Goal: Complete application form

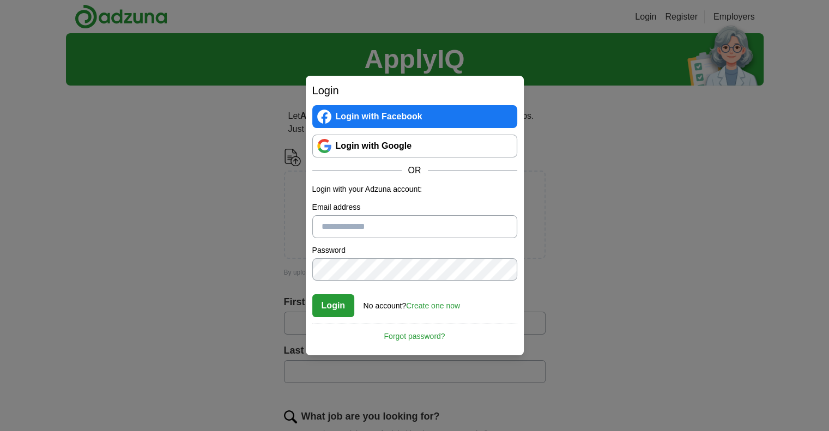
click at [421, 151] on link "Login with Google" at bounding box center [414, 146] width 205 height 23
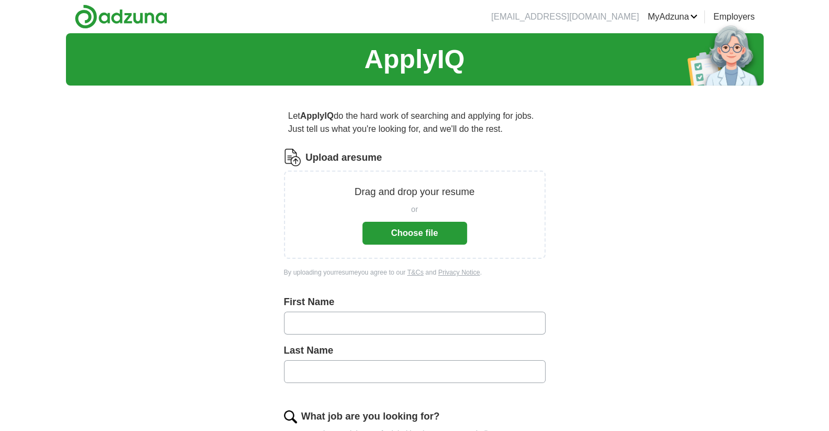
click at [423, 231] on button "Choose file" at bounding box center [414, 233] width 105 height 23
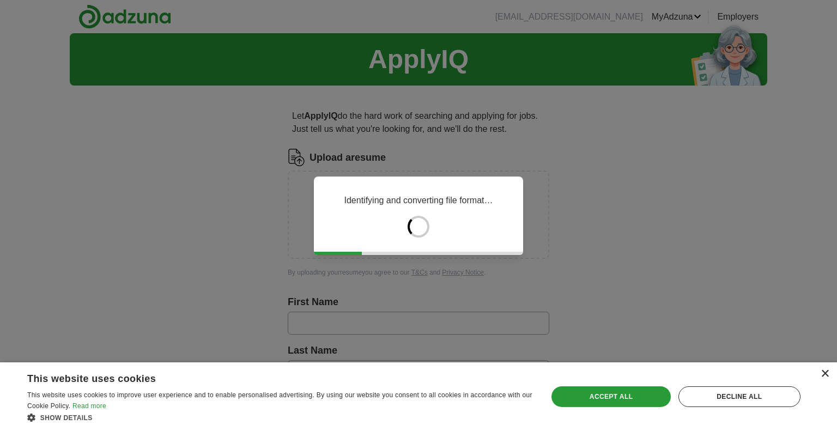
click at [825, 374] on div "×" at bounding box center [825, 374] width 8 height 8
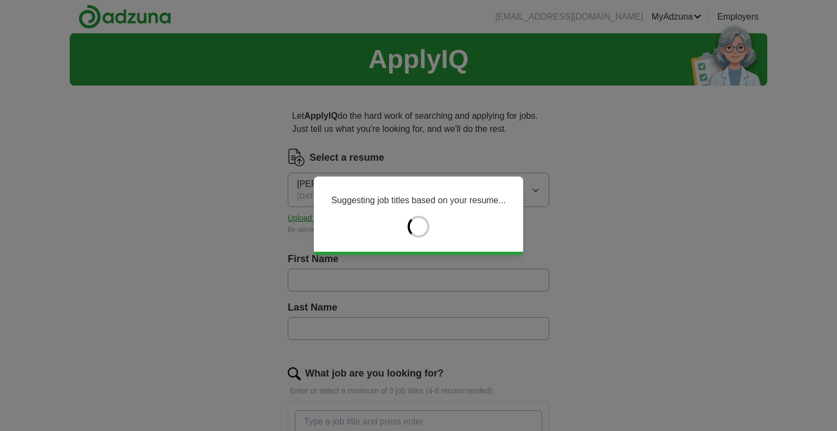
type input "*******"
type input "*****"
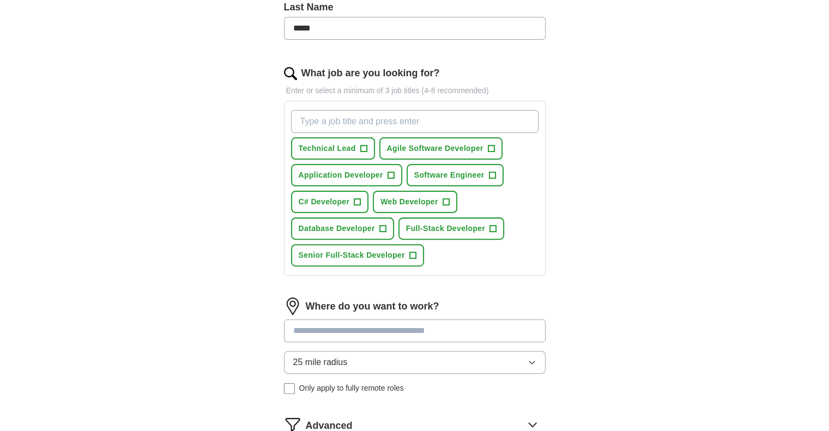
scroll to position [309, 0]
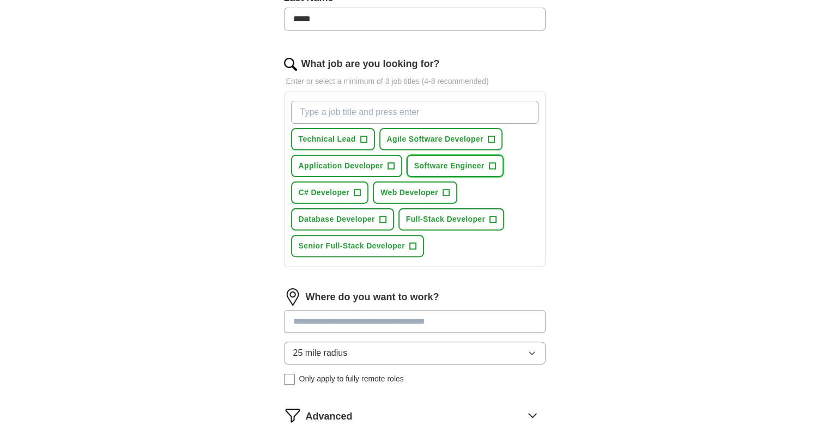
click at [494, 165] on span "+" at bounding box center [492, 166] width 7 height 9
click at [442, 191] on span "+" at bounding box center [445, 193] width 7 height 9
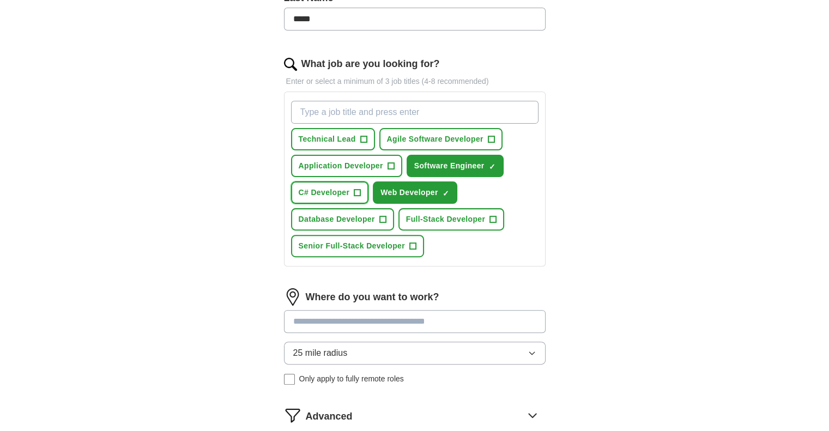
click at [354, 189] on span "+" at bounding box center [357, 193] width 7 height 9
click at [459, 217] on span "Full-Stack Developer" at bounding box center [446, 219] width 80 height 11
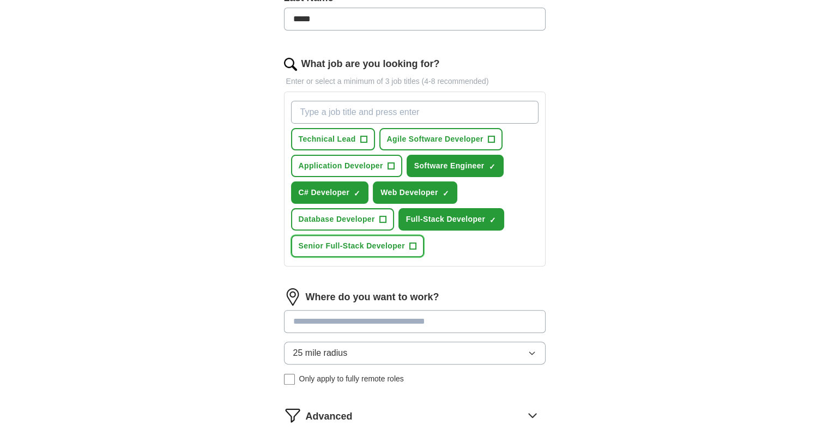
click at [380, 247] on span "Senior Full-Stack Developer" at bounding box center [352, 245] width 106 height 11
click at [389, 165] on span "+" at bounding box center [390, 166] width 7 height 9
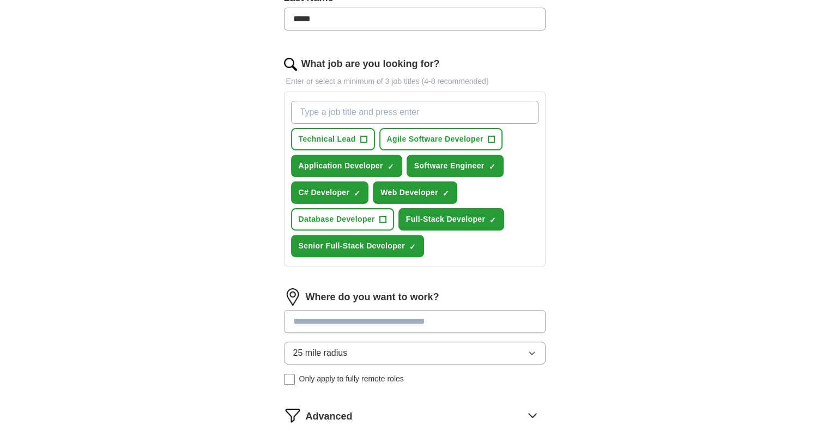
click at [381, 119] on input "What job are you looking for?" at bounding box center [414, 112] width 247 height 23
type input "Senior Full-Stack .Net Developer"
click at [1, 210] on div "ApplyIQ Let ApplyIQ do the hard work of searching and applying for jobs. Just t…" at bounding box center [414, 113] width 829 height 779
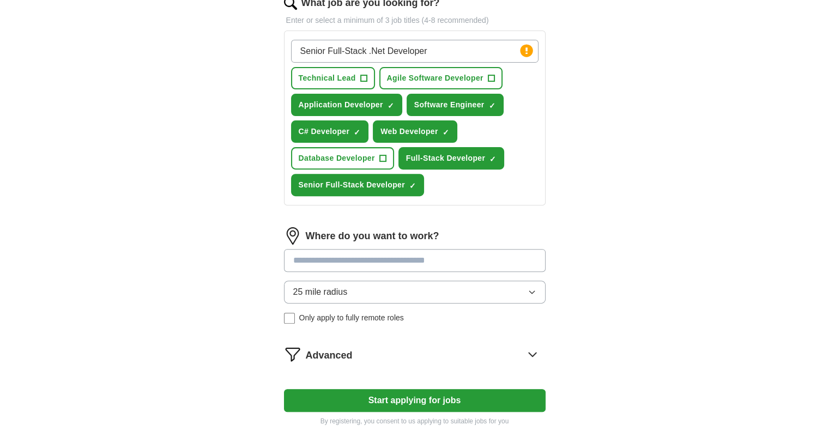
scroll to position [373, 0]
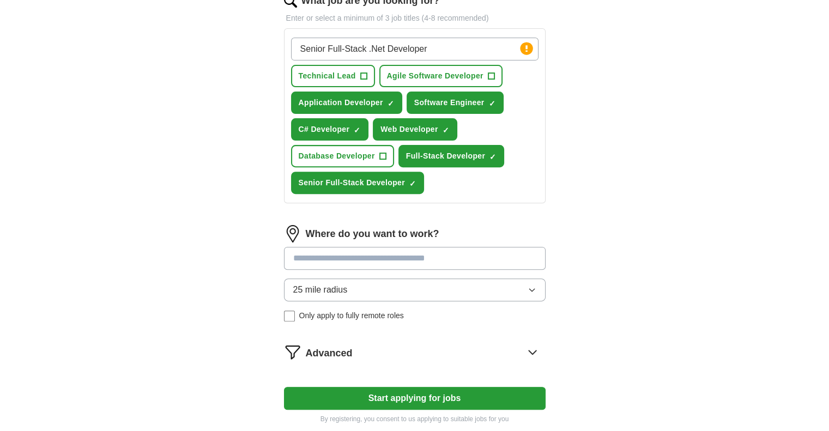
click at [380, 250] on input at bounding box center [415, 258] width 262 height 23
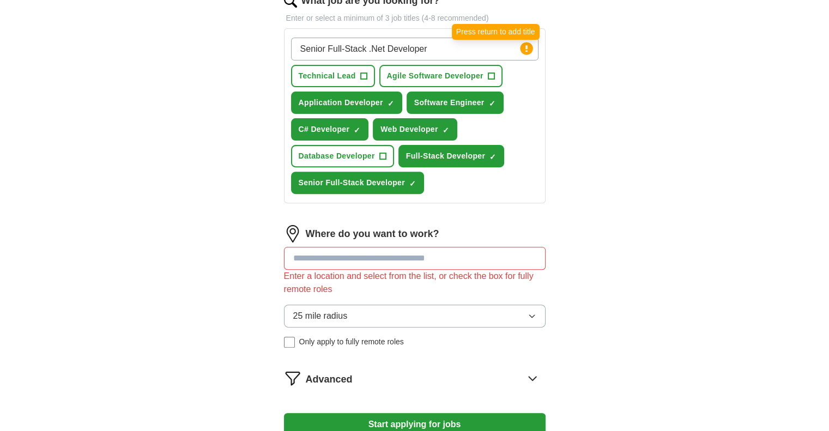
click at [526, 49] on circle at bounding box center [526, 48] width 13 height 13
click at [479, 48] on input "Senior Full-Stack .Net Developer" at bounding box center [414, 49] width 247 height 23
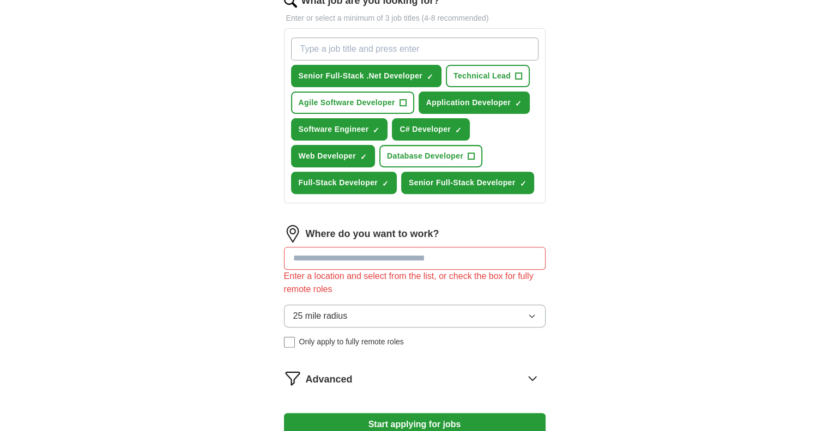
click at [479, 49] on input "What job are you looking for?" at bounding box center [414, 49] width 247 height 23
click at [433, 43] on input "What job are you looking for?" at bounding box center [414, 49] width 247 height 23
type input "Full-Stack .Net Developer"
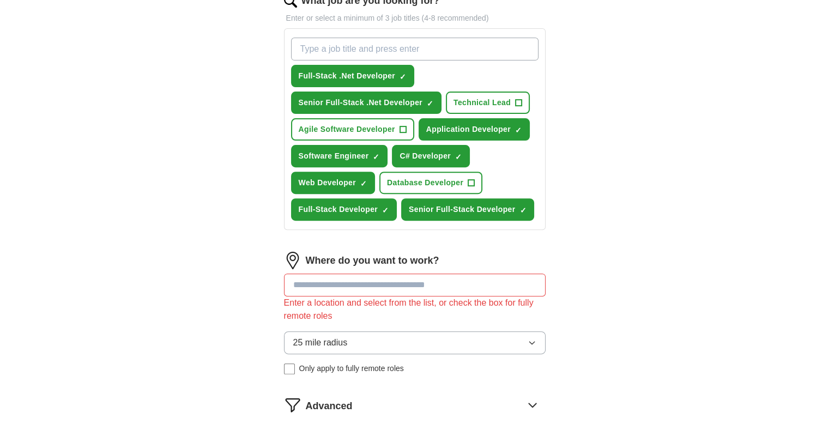
click at [433, 43] on input "What job are you looking for?" at bounding box center [414, 49] width 247 height 23
type input ".Net Developer"
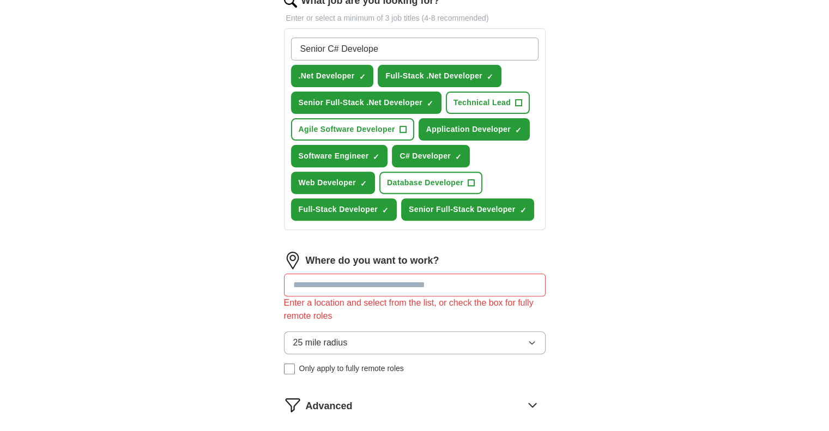
type input "Senior C# Developer"
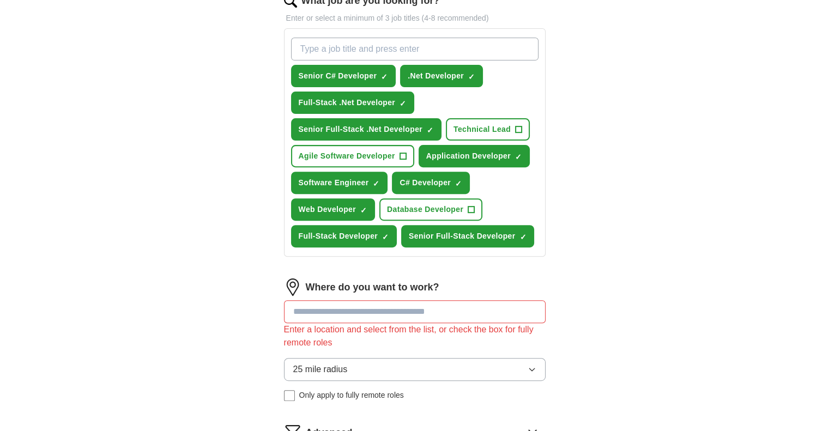
click at [378, 44] on input "What job are you looking for?" at bounding box center [414, 49] width 247 height 23
type input "Senior Software Engineer"
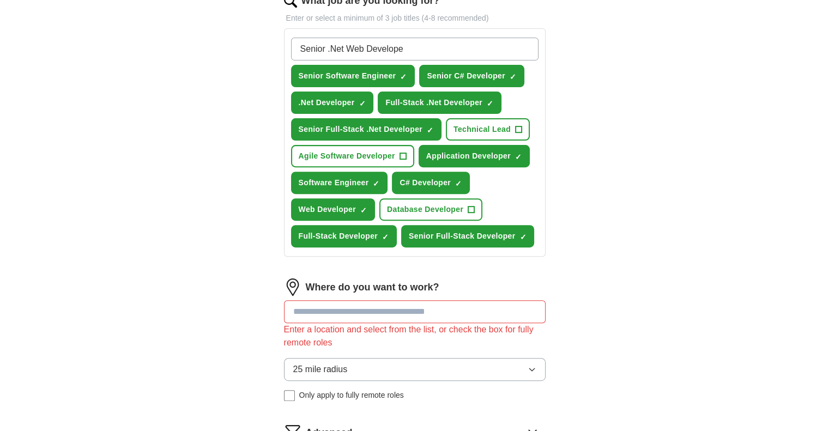
type input "Senior .Net Web Developer"
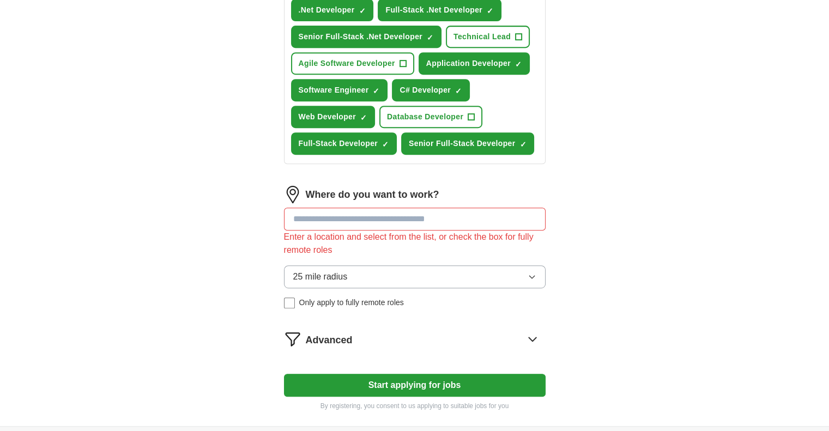
scroll to position [537, 0]
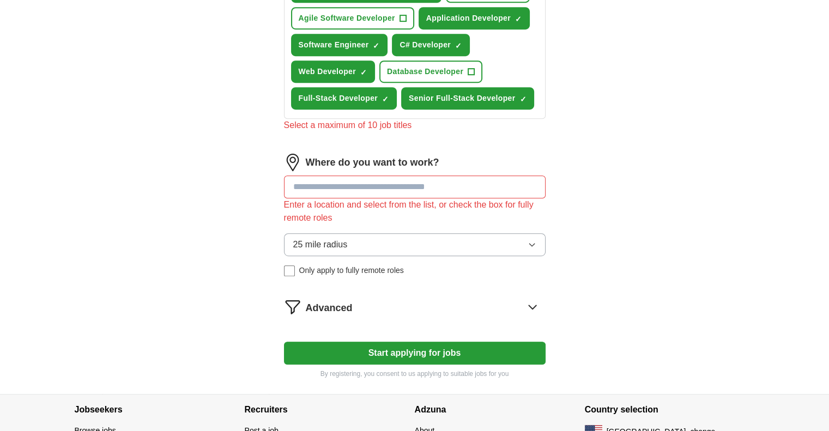
click at [359, 177] on input at bounding box center [415, 186] width 262 height 23
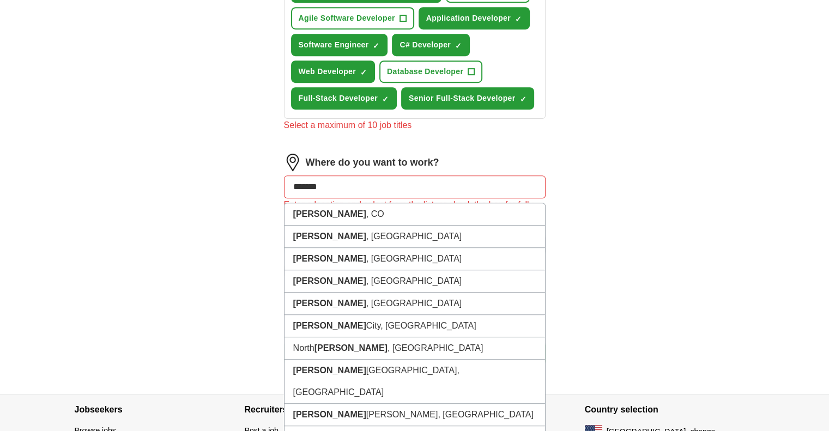
type input "********"
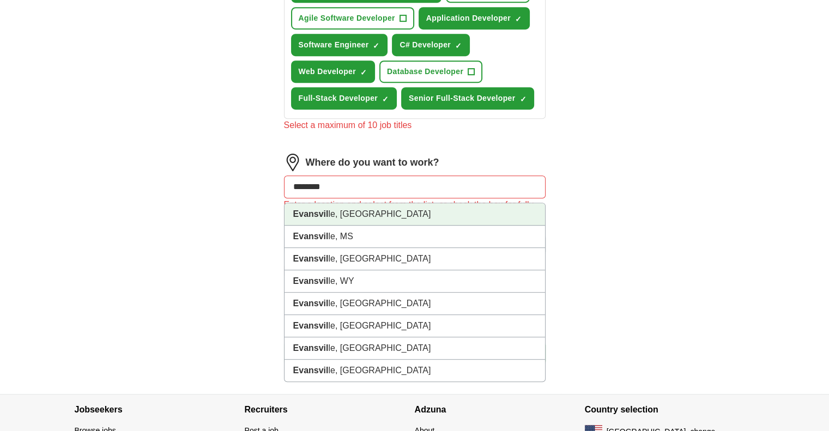
click at [343, 216] on li "Evansvil le, IN" at bounding box center [414, 214] width 260 height 22
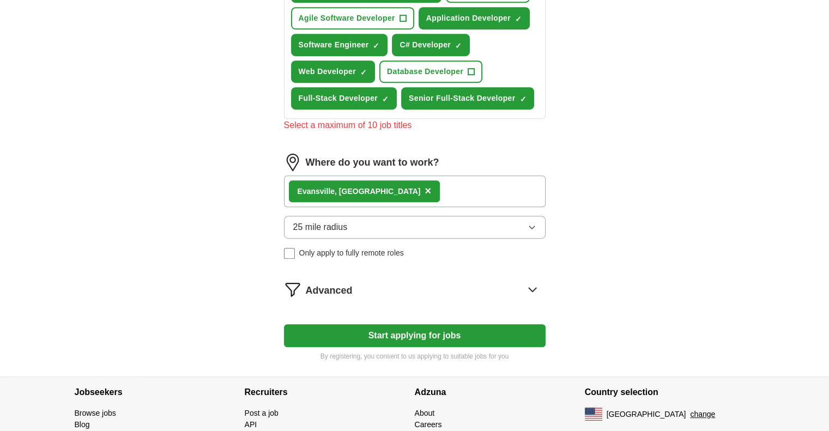
click at [385, 228] on button "25 mile radius" at bounding box center [415, 227] width 262 height 23
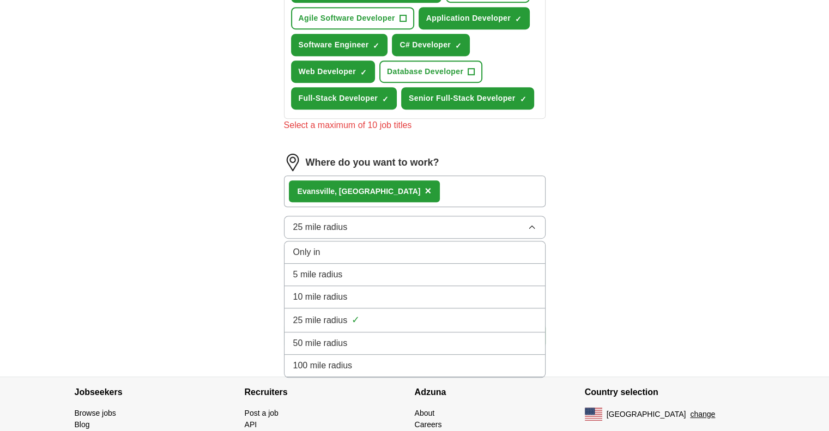
click at [385, 228] on button "25 mile radius" at bounding box center [415, 227] width 262 height 23
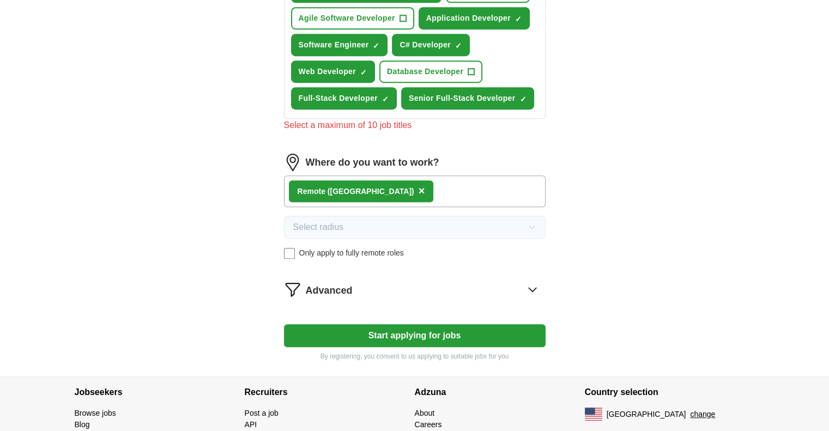
click at [536, 292] on icon at bounding box center [532, 289] width 17 height 17
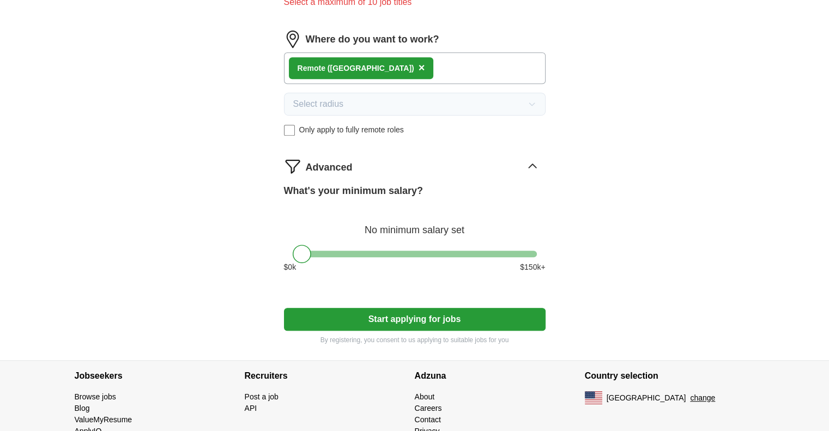
scroll to position [658, 0]
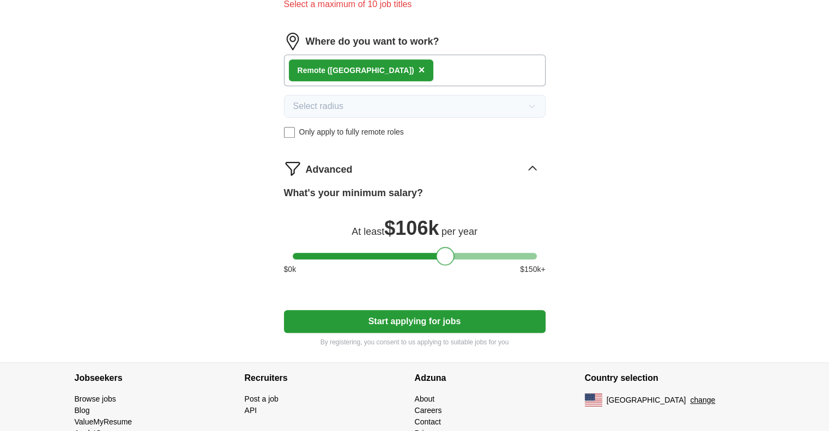
drag, startPoint x: 305, startPoint y: 248, endPoint x: 449, endPoint y: 254, distance: 144.5
click at [449, 254] on div at bounding box center [445, 256] width 19 height 19
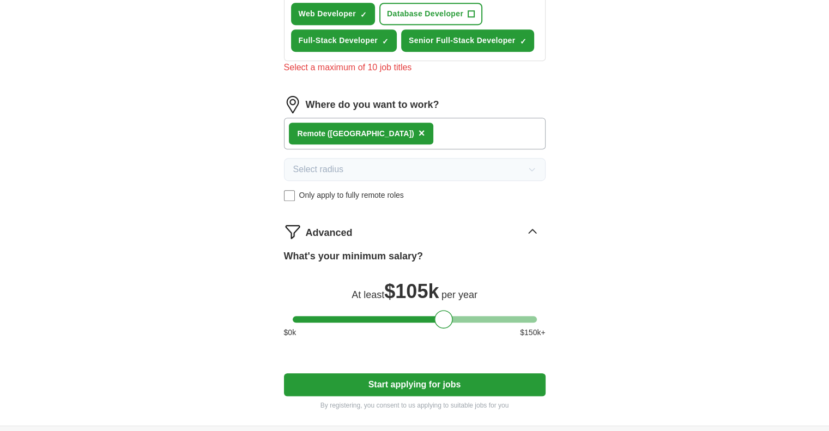
scroll to position [600, 0]
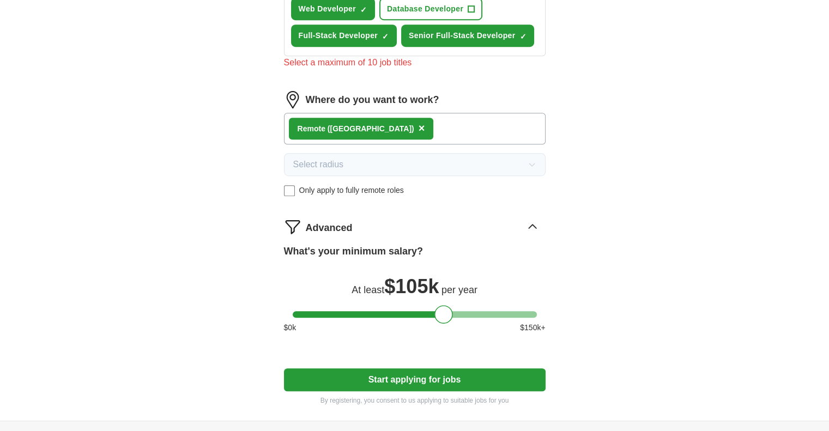
click at [514, 373] on button "Start applying for jobs" at bounding box center [415, 379] width 262 height 23
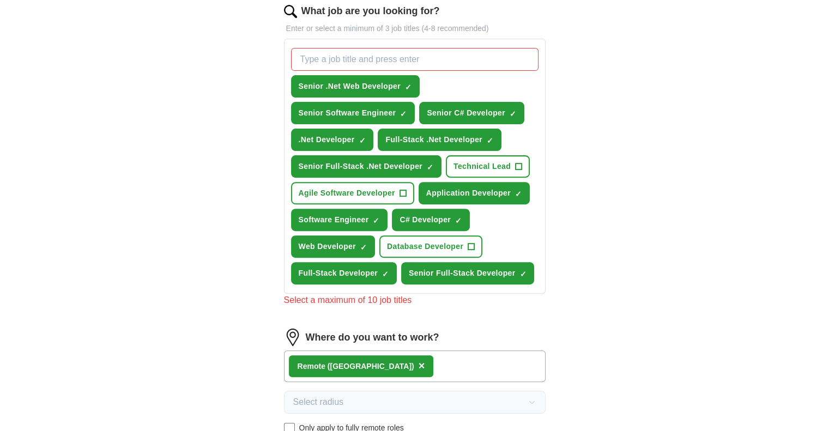
scroll to position [365, 0]
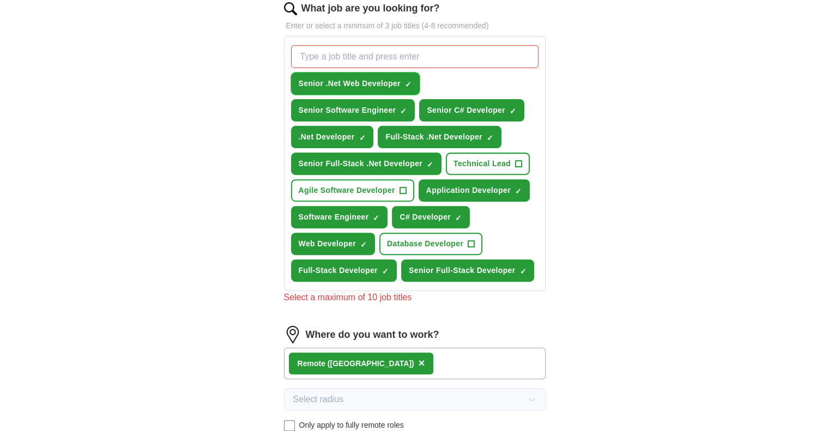
click at [0, 0] on span "×" at bounding box center [0, 0] width 0 height 0
click at [610, 139] on div "ApplyIQ Let ApplyIQ do the hard work of searching and applying for jobs. Just t…" at bounding box center [414, 186] width 697 height 1036
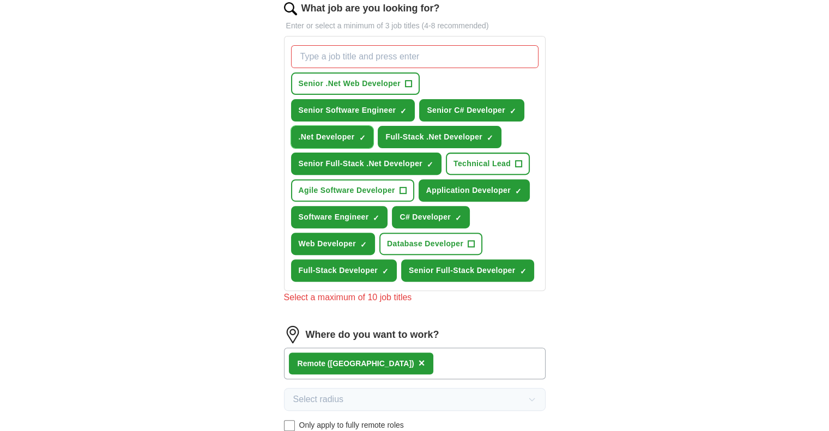
click at [0, 0] on span "×" at bounding box center [0, 0] width 0 height 0
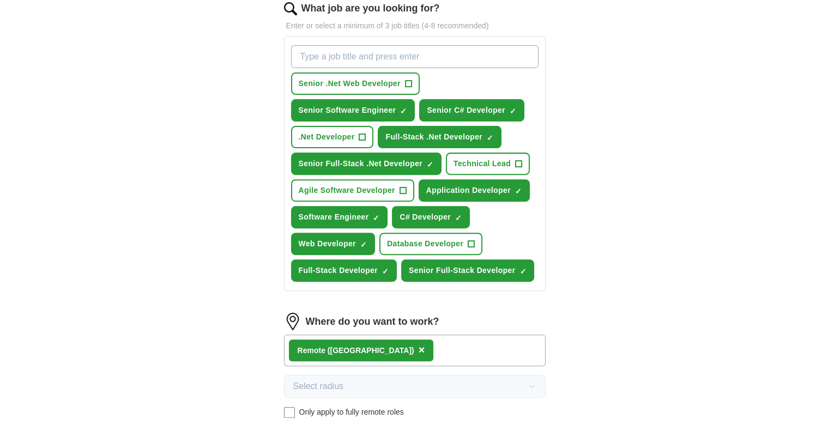
click at [596, 157] on div "ApplyIQ Let ApplyIQ do the hard work of searching and applying for jobs. Just t…" at bounding box center [414, 155] width 697 height 974
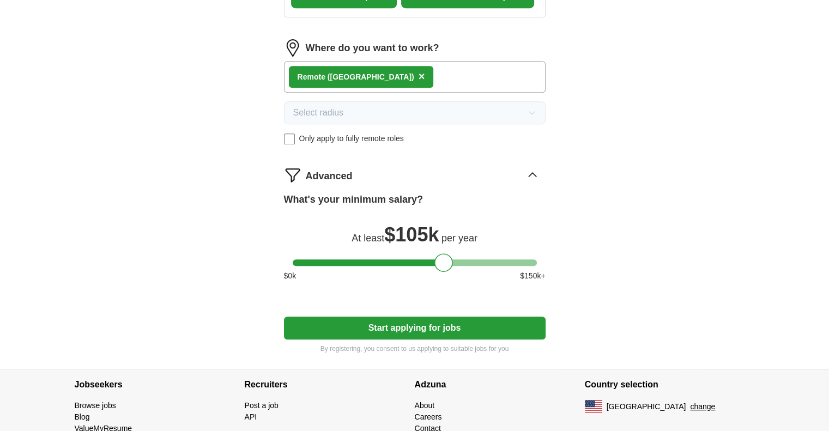
scroll to position [634, 0]
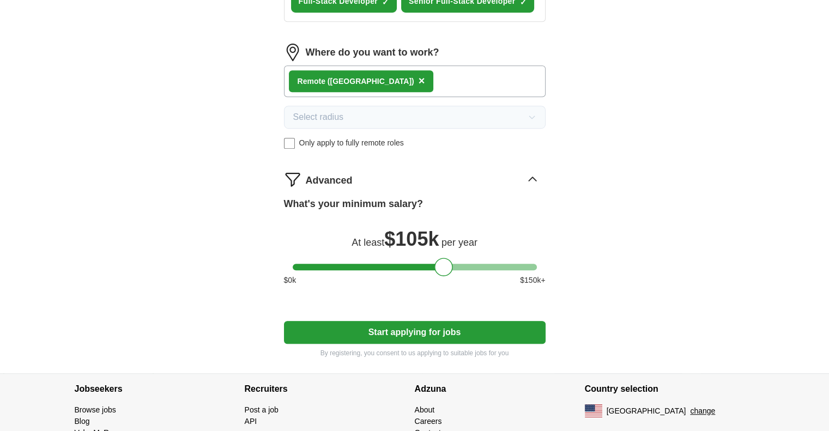
click at [487, 323] on button "Start applying for jobs" at bounding box center [415, 332] width 262 height 23
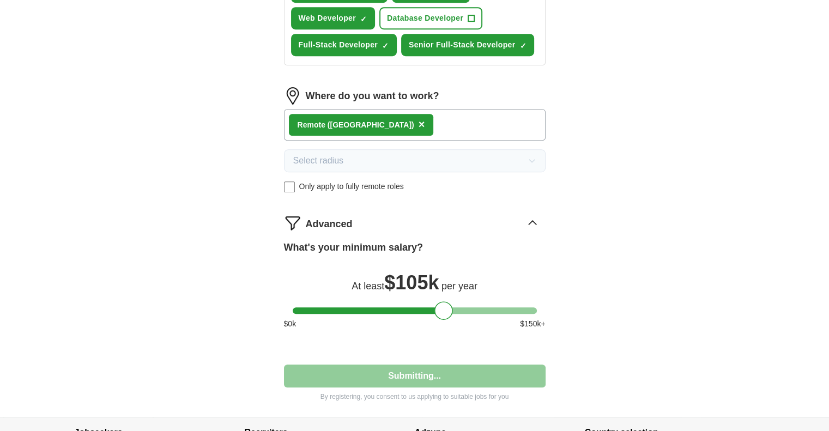
select select "**"
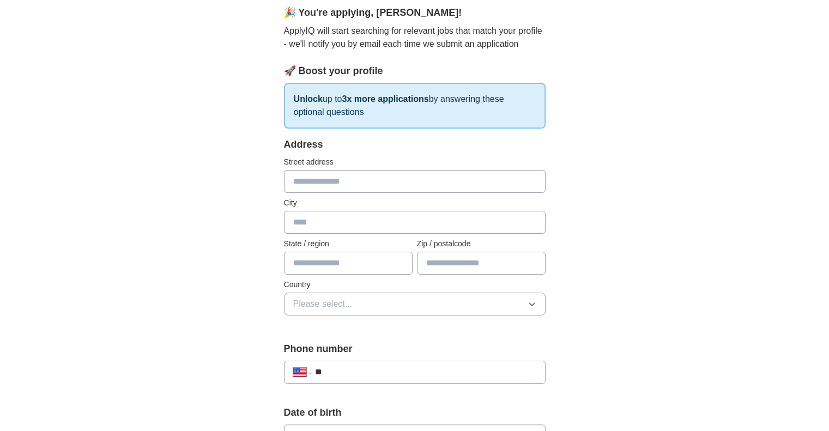
scroll to position [96, 0]
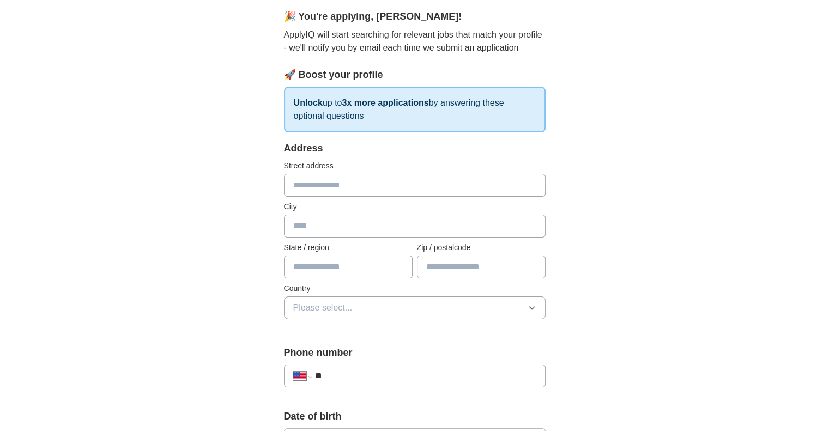
click at [430, 185] on input "text" at bounding box center [415, 185] width 262 height 23
type input "**********"
type input "**"
type input "*****"
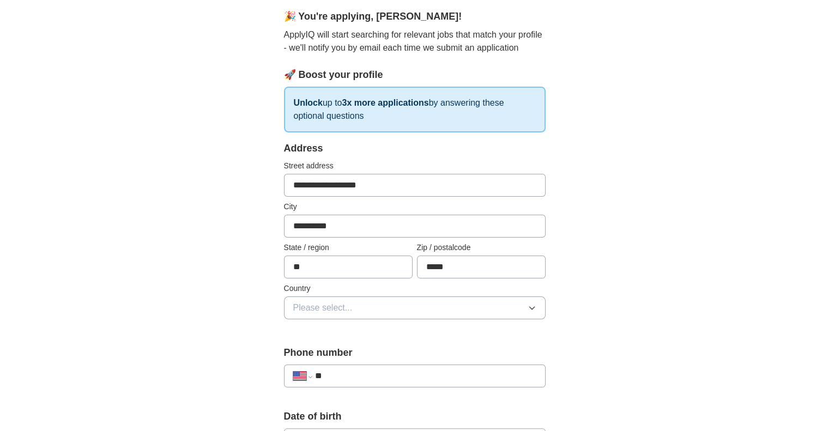
click at [467, 297] on button "Please select..." at bounding box center [415, 307] width 262 height 23
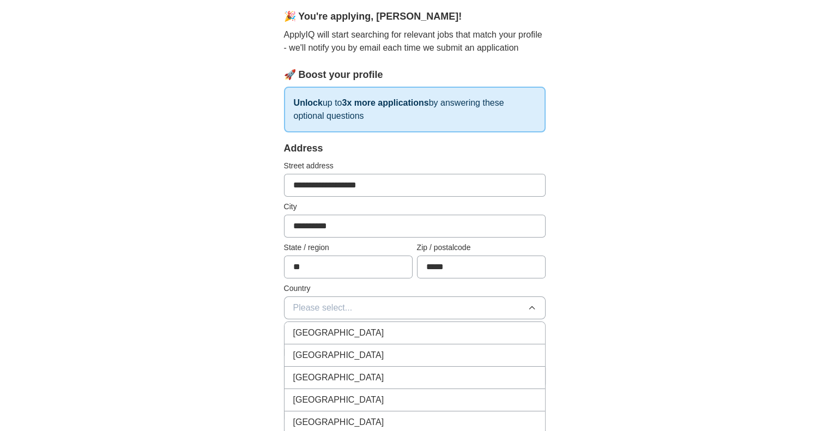
click at [343, 349] on span "United States" at bounding box center [338, 355] width 91 height 13
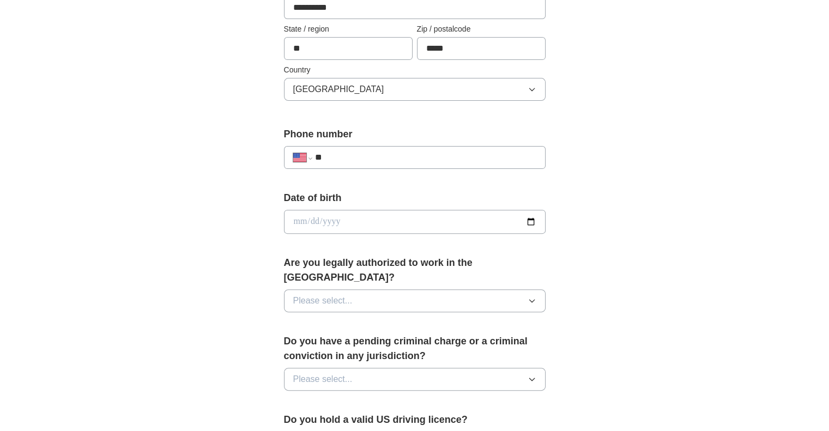
scroll to position [309, 0]
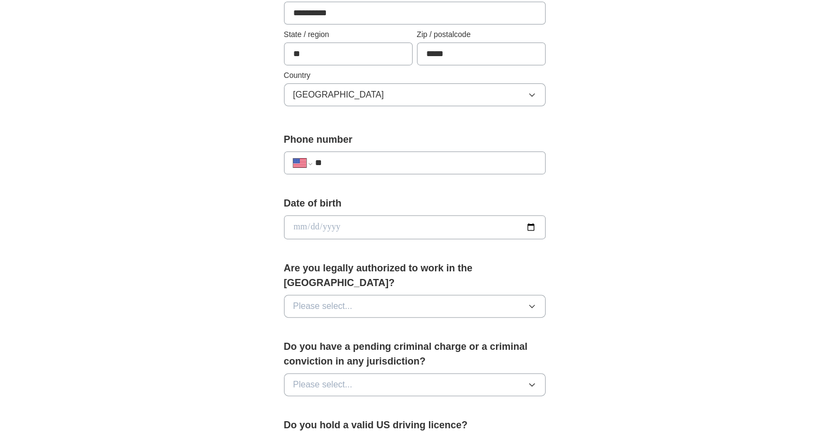
click at [386, 165] on input "**" at bounding box center [424, 162] width 221 height 13
type input "**********"
click at [394, 226] on input "date" at bounding box center [415, 227] width 262 height 24
click at [527, 225] on input "date" at bounding box center [415, 227] width 262 height 24
click at [357, 228] on input "**********" at bounding box center [415, 227] width 262 height 24
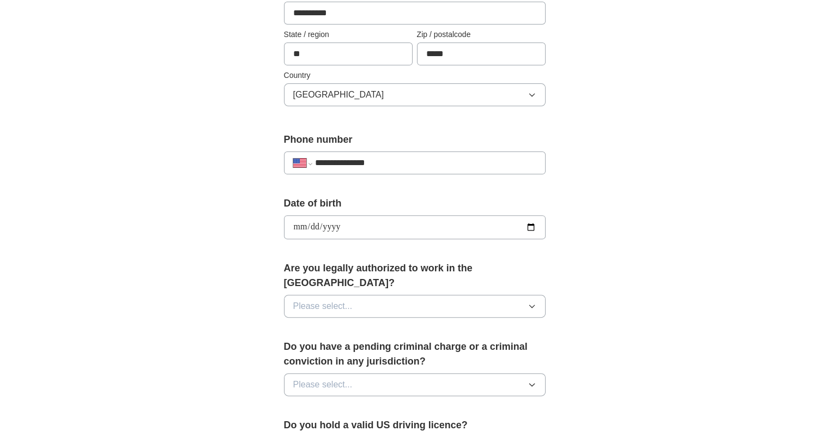
click at [349, 227] on input "**********" at bounding box center [415, 227] width 262 height 24
click at [332, 226] on input "**********" at bounding box center [415, 227] width 262 height 24
type input "**********"
click at [584, 259] on div "**********" at bounding box center [414, 250] width 349 height 931
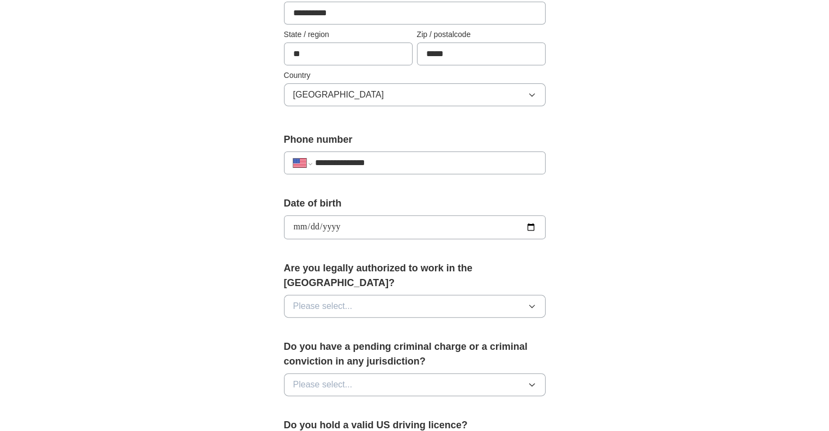
click at [481, 295] on button "Please select..." at bounding box center [415, 306] width 262 height 23
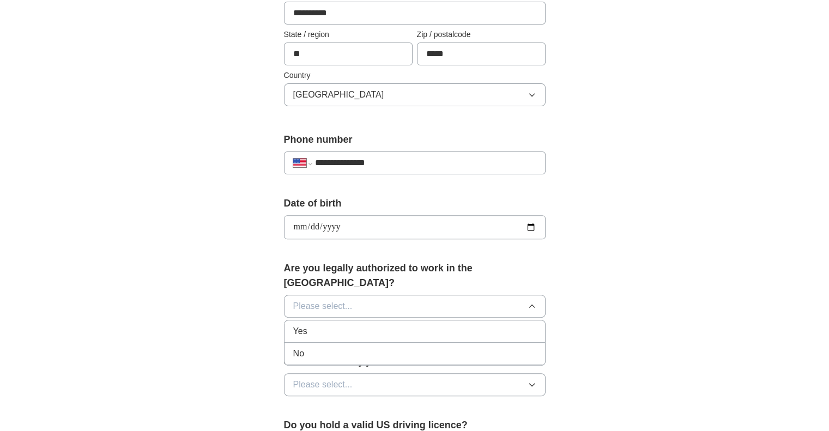
click at [335, 325] on div "Yes" at bounding box center [414, 331] width 243 height 13
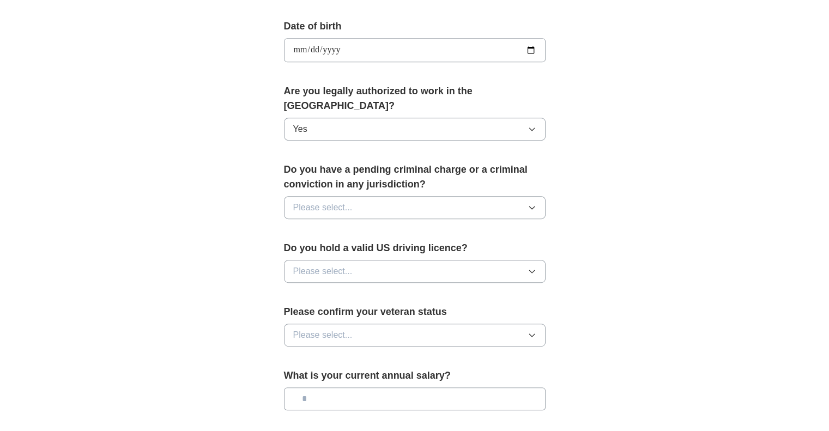
scroll to position [484, 0]
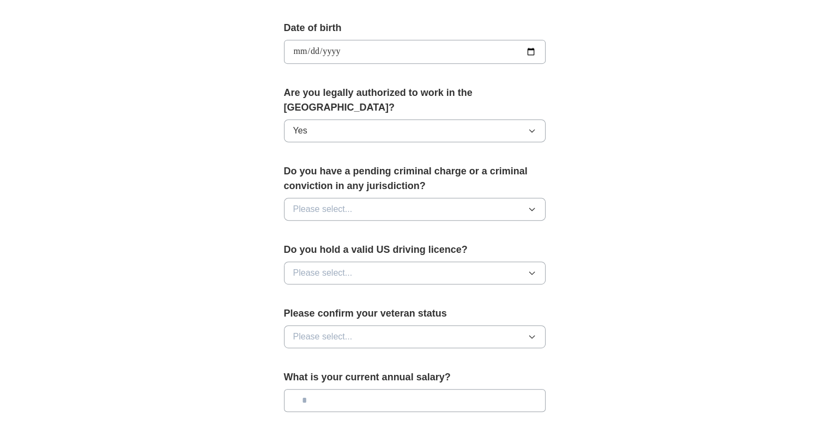
click at [520, 198] on button "Please select..." at bounding box center [415, 209] width 262 height 23
click at [338, 250] on div "No" at bounding box center [414, 256] width 243 height 13
click at [432, 262] on button "Please select..." at bounding box center [415, 273] width 262 height 23
click at [393, 287] on li "Yes" at bounding box center [414, 298] width 260 height 22
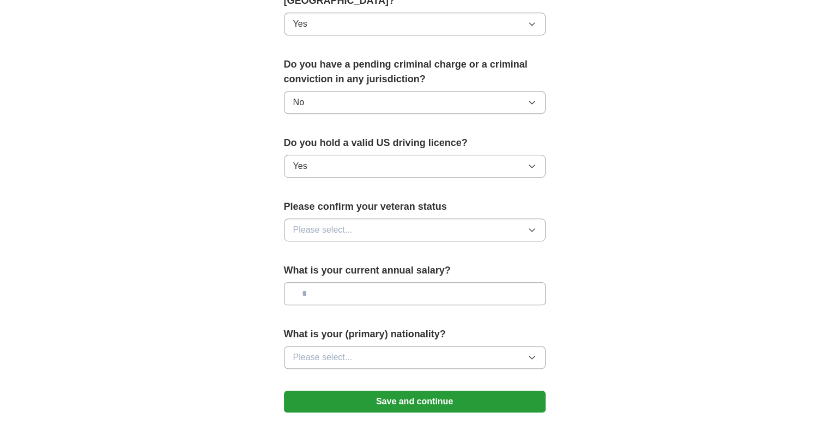
scroll to position [601, 0]
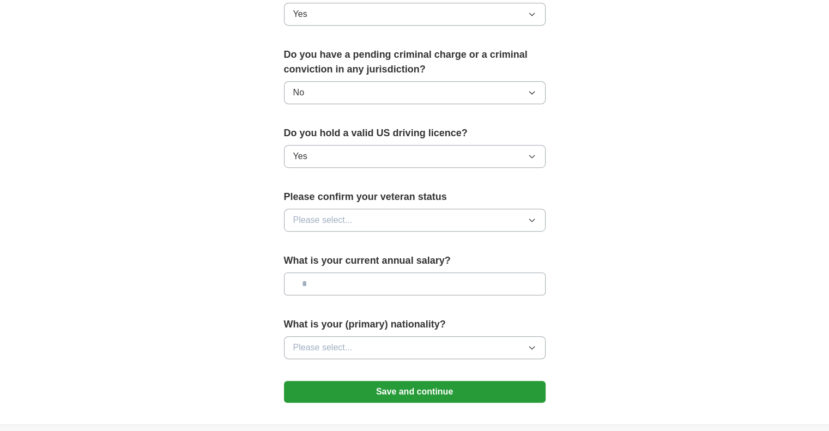
click at [456, 209] on button "Please select..." at bounding box center [415, 220] width 262 height 23
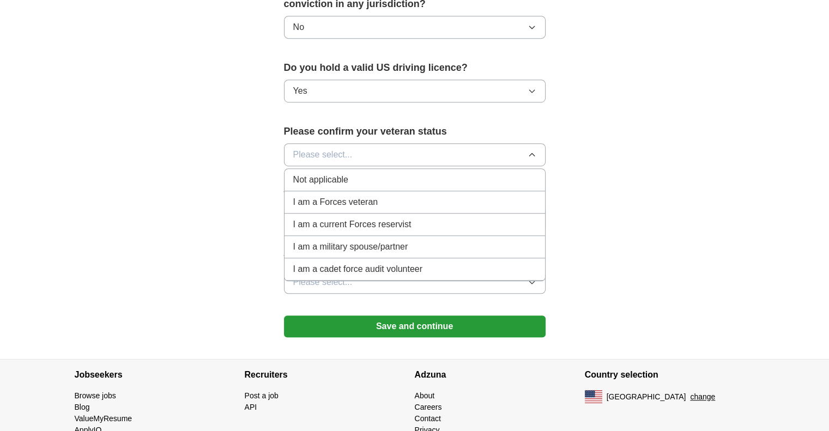
scroll to position [665, 0]
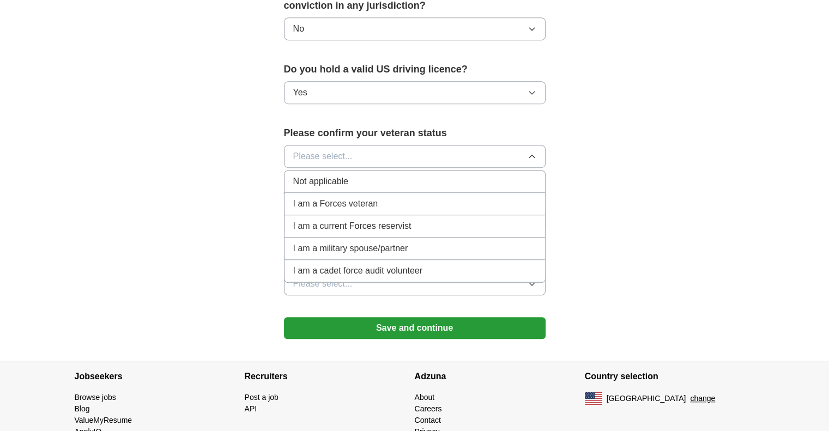
click at [378, 175] on div "Not applicable" at bounding box center [414, 181] width 243 height 13
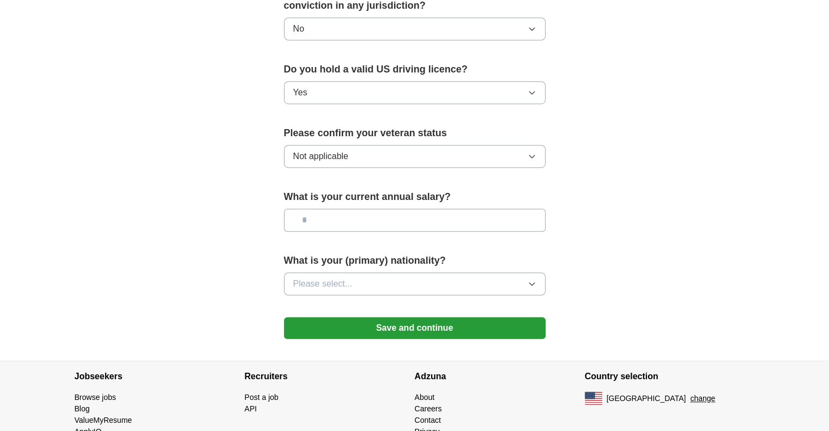
click at [378, 209] on input "text" at bounding box center [415, 220] width 262 height 23
click at [429, 272] on button "Please select..." at bounding box center [415, 283] width 262 height 23
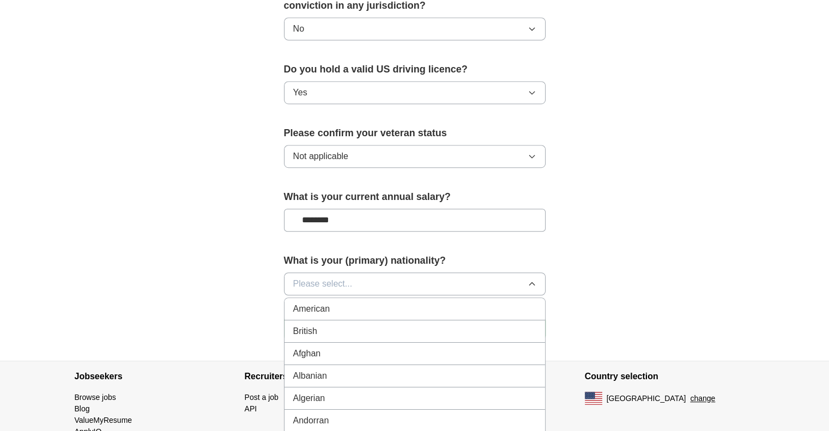
click at [403, 302] on div "American" at bounding box center [414, 308] width 243 height 13
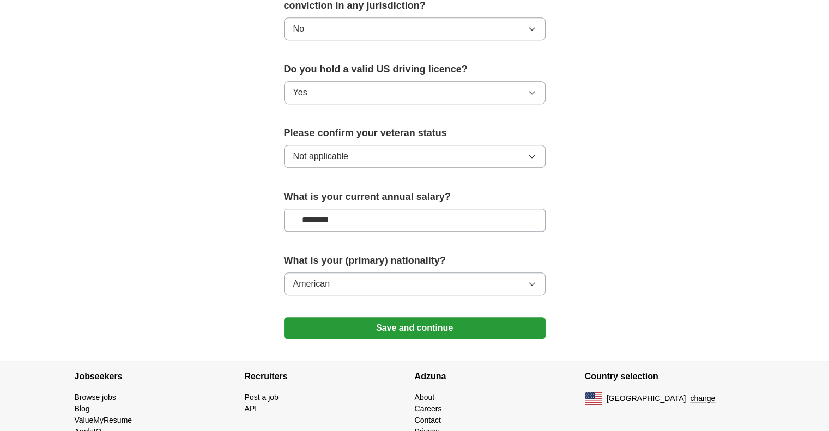
click at [336, 209] on input "********" at bounding box center [415, 220] width 262 height 23
type input "**"
click at [489, 317] on button "Save and continue" at bounding box center [415, 328] width 262 height 22
